Goal: Task Accomplishment & Management: Manage account settings

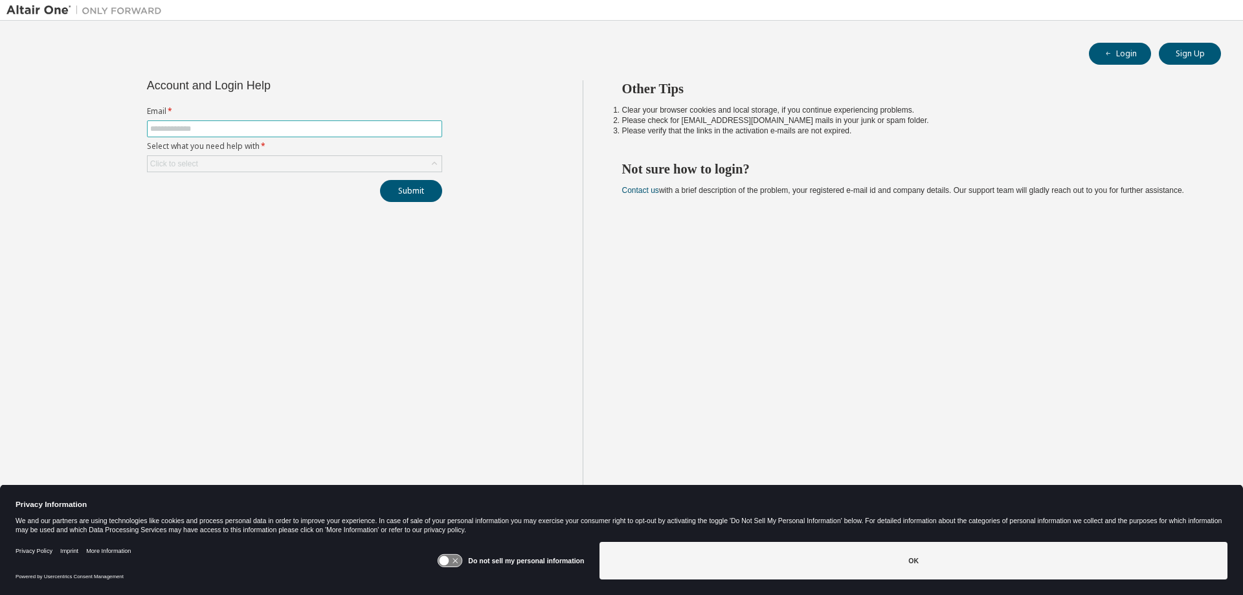
click at [201, 124] on input "text" at bounding box center [294, 129] width 289 height 10
type input "**********"
click at [435, 164] on icon at bounding box center [434, 163] width 13 height 13
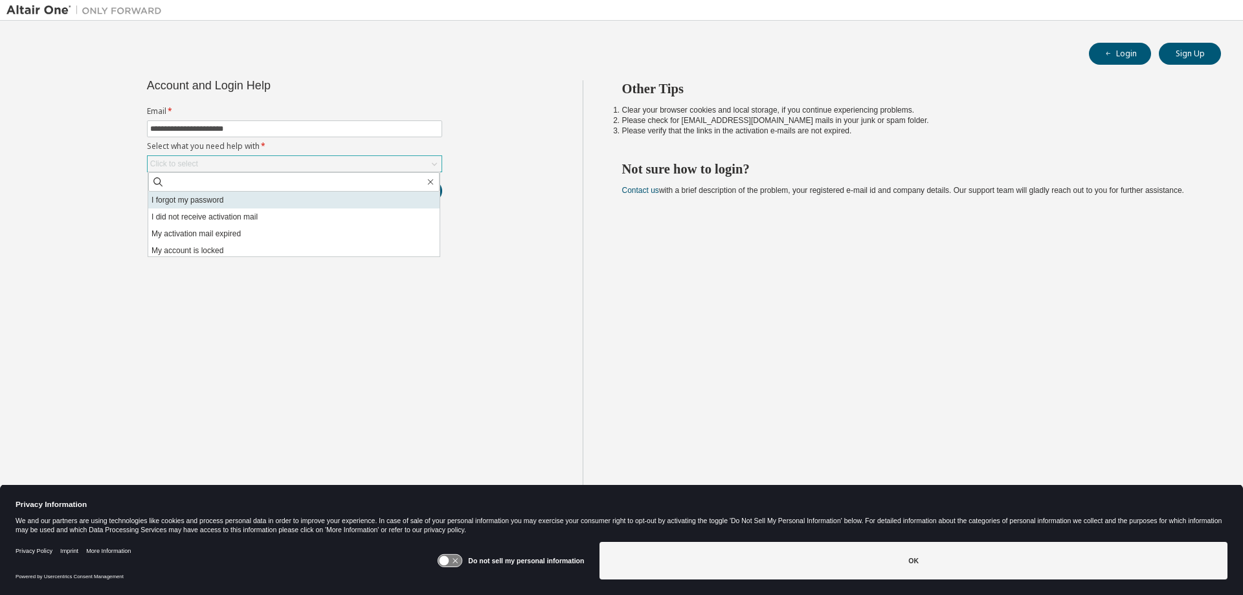
click at [273, 205] on li "I forgot my password" at bounding box center [293, 200] width 291 height 17
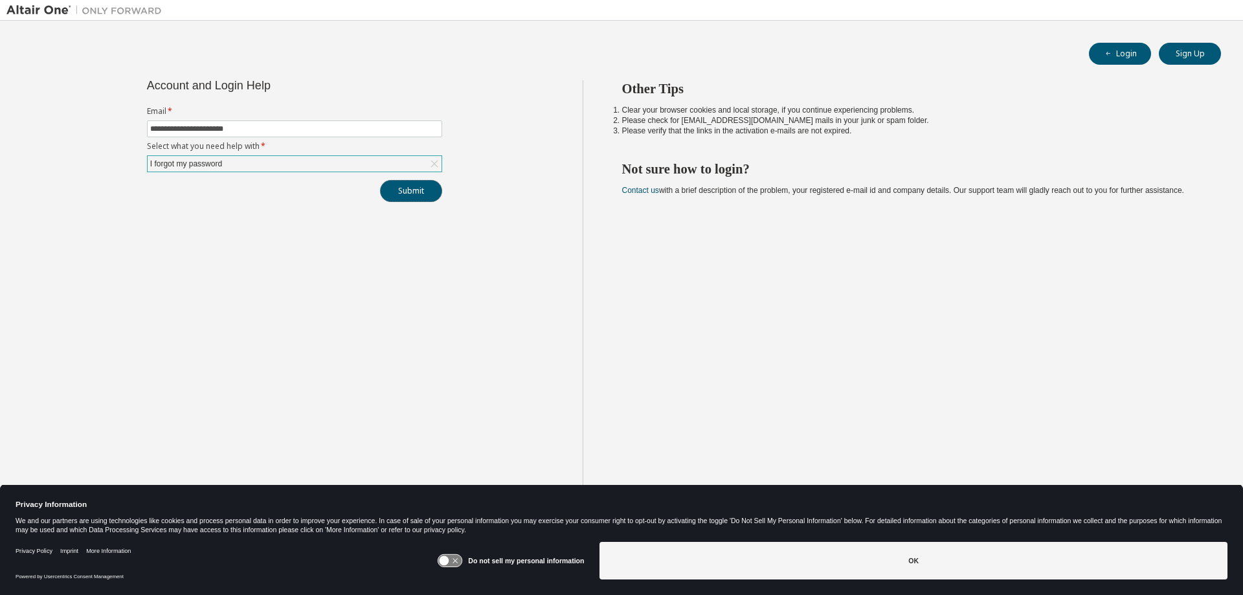
drag, startPoint x: 407, startPoint y: 194, endPoint x: 465, endPoint y: 212, distance: 60.8
click at [407, 194] on button "Submit" at bounding box center [411, 191] width 62 height 22
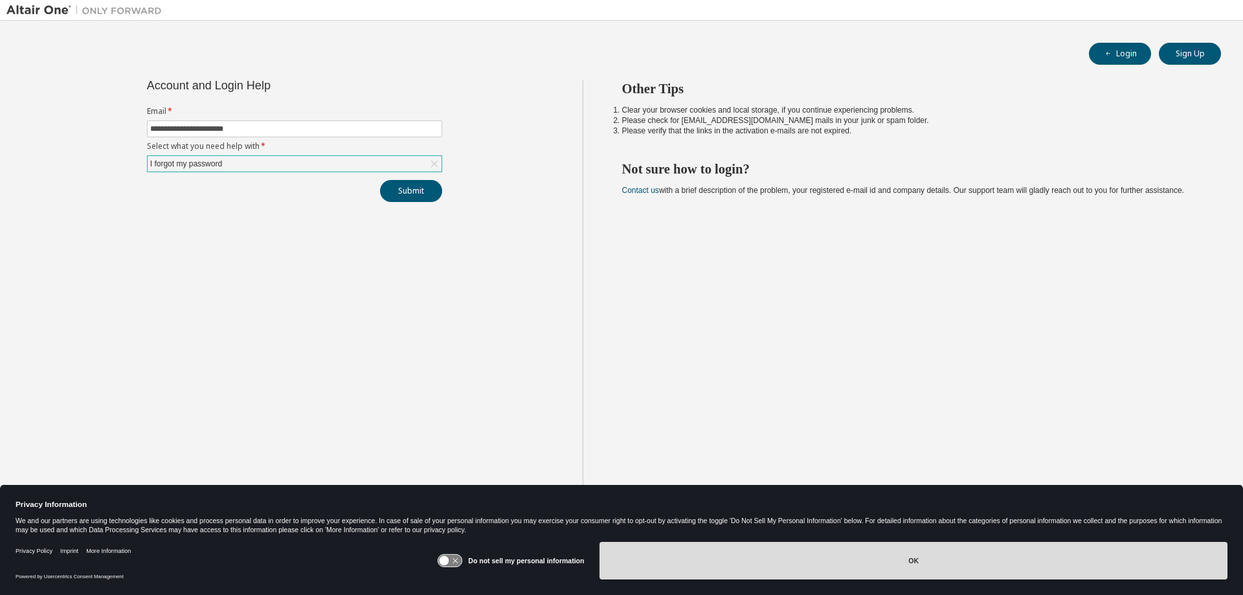
click at [895, 564] on button "OK" at bounding box center [913, 561] width 628 height 38
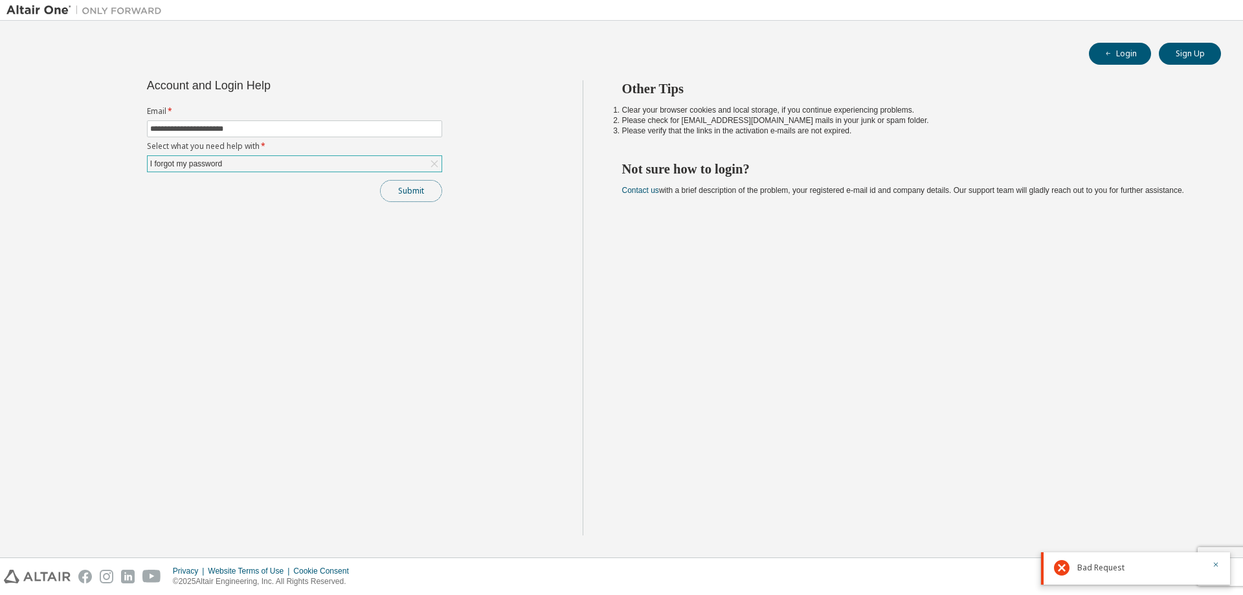
click at [405, 190] on button "Submit" at bounding box center [411, 191] width 62 height 22
click at [1220, 524] on div "Bad Request" at bounding box center [1135, 525] width 189 height 32
click at [1212, 523] on icon "button" at bounding box center [1216, 522] width 8 height 8
click at [1214, 560] on button "button" at bounding box center [1216, 566] width 8 height 12
click at [238, 283] on div "**********" at bounding box center [294, 307] width 576 height 455
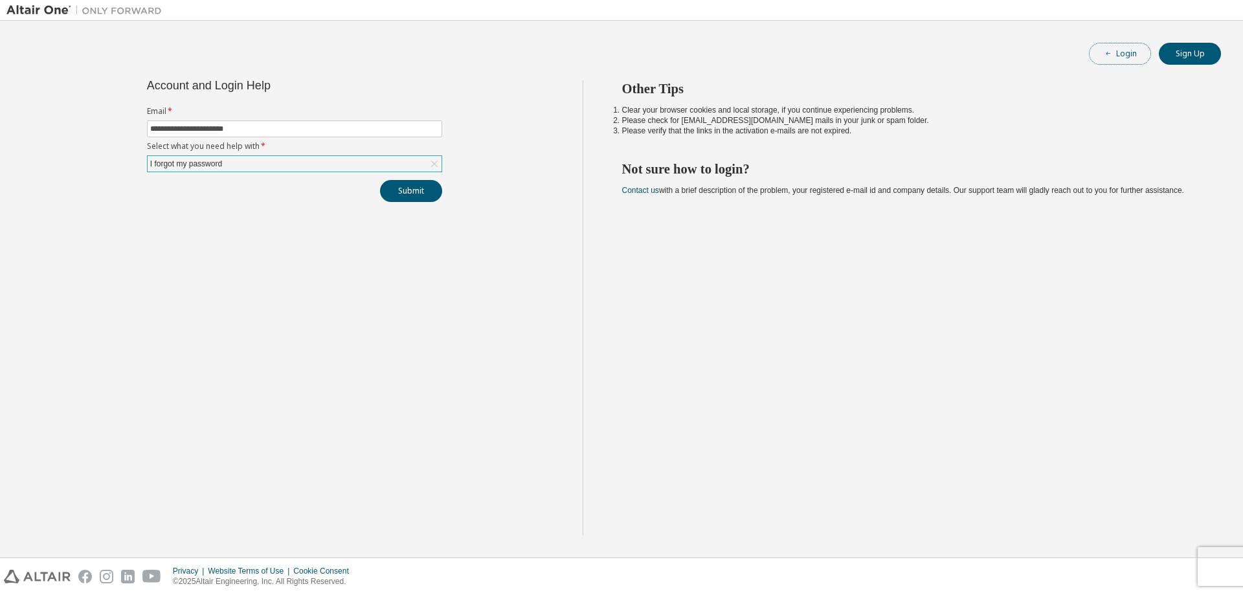
click at [1129, 59] on button "Login" at bounding box center [1120, 54] width 62 height 22
